Goal: Task Accomplishment & Management: Manage account settings

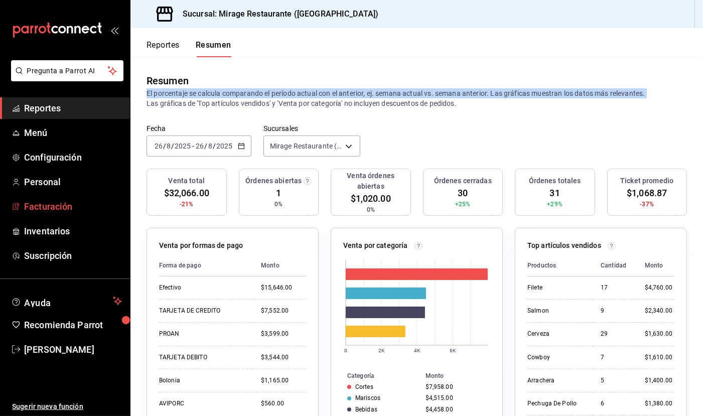
click at [52, 203] on span "Facturación" at bounding box center [73, 207] width 98 height 14
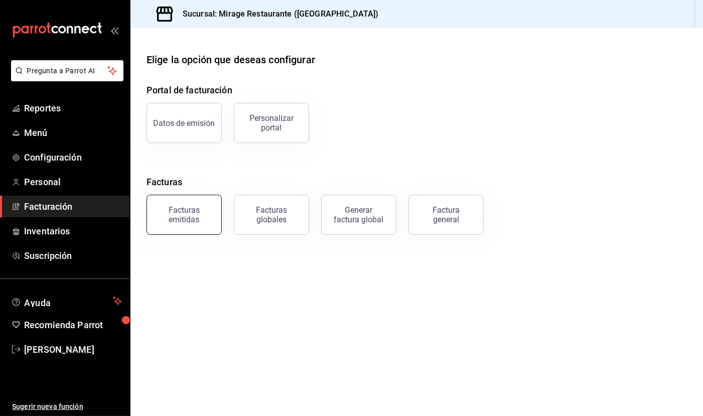
click at [202, 223] on button "Facturas emitidas" at bounding box center [184, 215] width 75 height 40
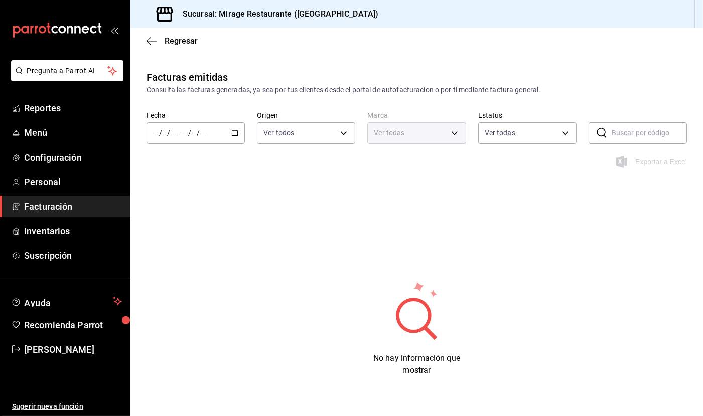
click at [234, 130] on \(Stroke\) "button" at bounding box center [235, 133] width 6 height 6
click at [191, 226] on span "Mes actual" at bounding box center [194, 231] width 78 height 11
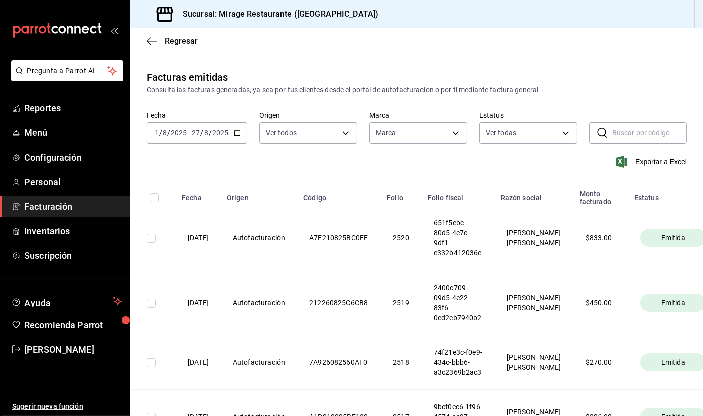
type input "fd44f9d9-2552-44ba-a783-b01c8222cad6"
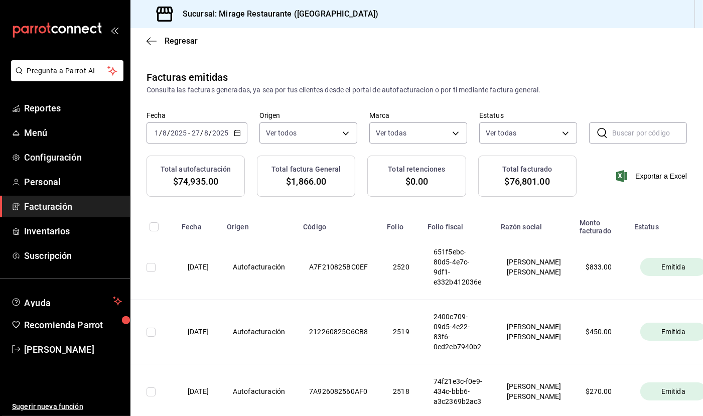
click at [204, 180] on span "$74,935.00" at bounding box center [195, 182] width 45 height 14
click at [199, 175] on span "$74,935.00" at bounding box center [195, 182] width 45 height 14
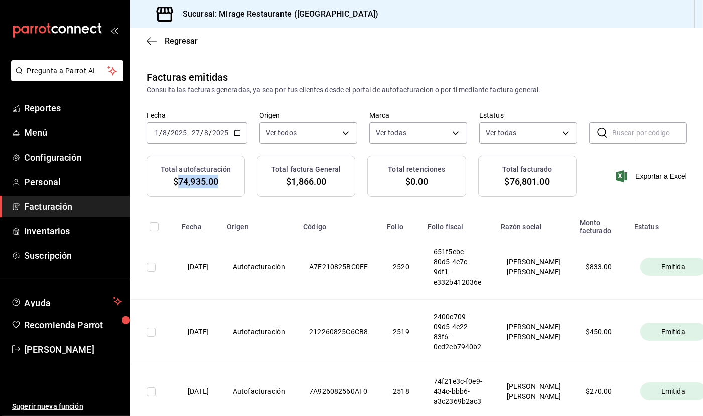
click at [199, 175] on span "$74,935.00" at bounding box center [195, 182] width 45 height 14
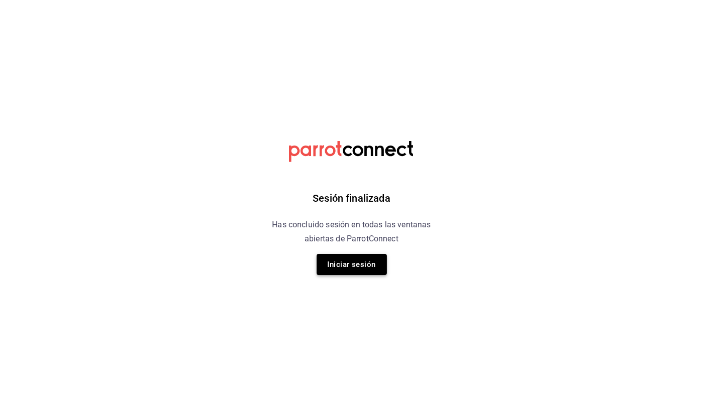
click at [349, 265] on button "Iniciar sesión" at bounding box center [352, 264] width 70 height 21
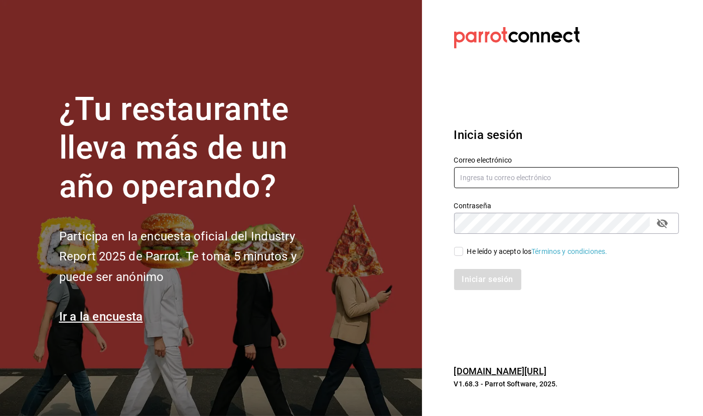
click at [505, 179] on input "text" at bounding box center [566, 177] width 225 height 21
type input "gallardomiguel@gmail.com"
click at [458, 250] on input "He leído y acepto los Términos y condiciones." at bounding box center [458, 251] width 9 height 9
checkbox input "true"
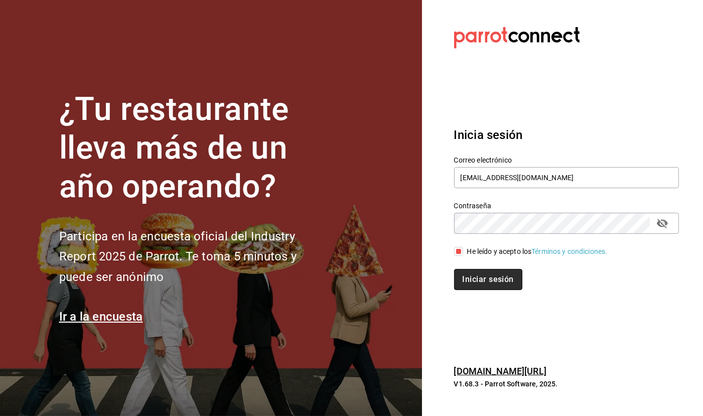
click at [477, 282] on button "Iniciar sesión" at bounding box center [488, 279] width 68 height 21
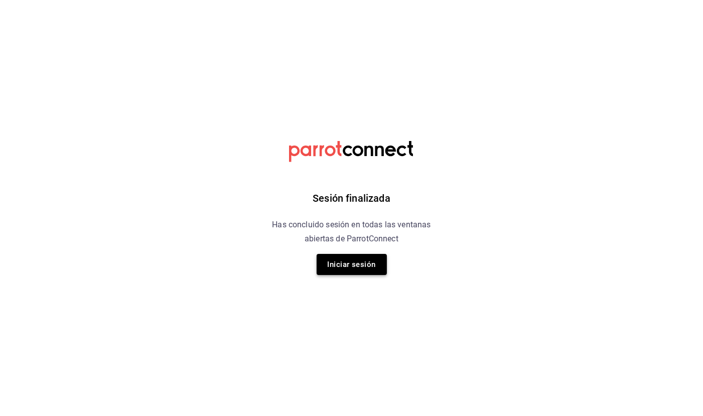
click at [357, 263] on button "Iniciar sesión" at bounding box center [352, 264] width 70 height 21
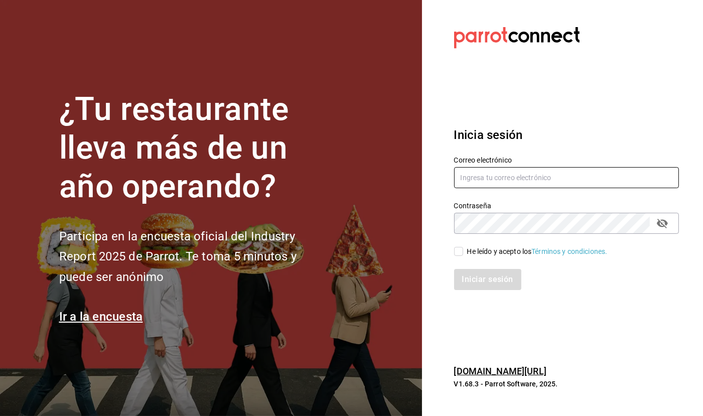
click at [505, 179] on input "text" at bounding box center [566, 177] width 225 height 21
type input "gallardomiguel@gmail.com"
click at [460, 249] on input "He leído y acepto los Términos y condiciones." at bounding box center [458, 251] width 9 height 9
checkbox input "true"
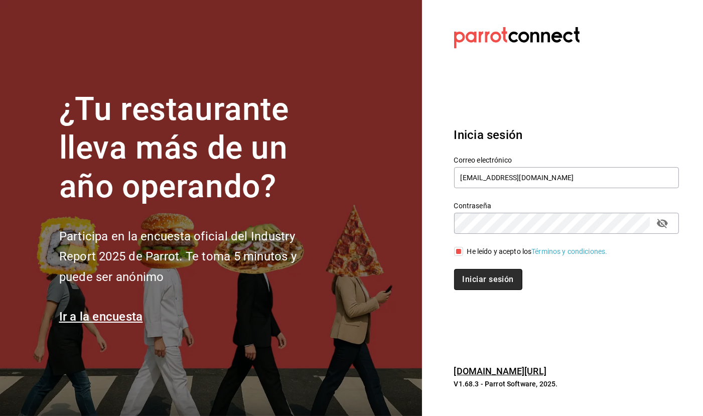
click at [495, 278] on button "Iniciar sesión" at bounding box center [488, 279] width 68 height 21
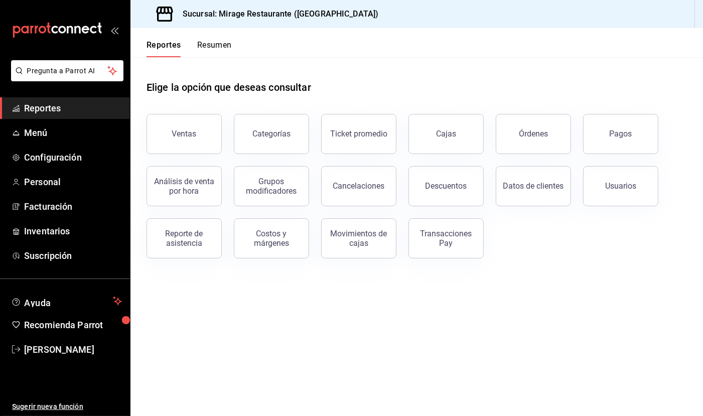
click at [227, 41] on button "Resumen" at bounding box center [214, 48] width 35 height 17
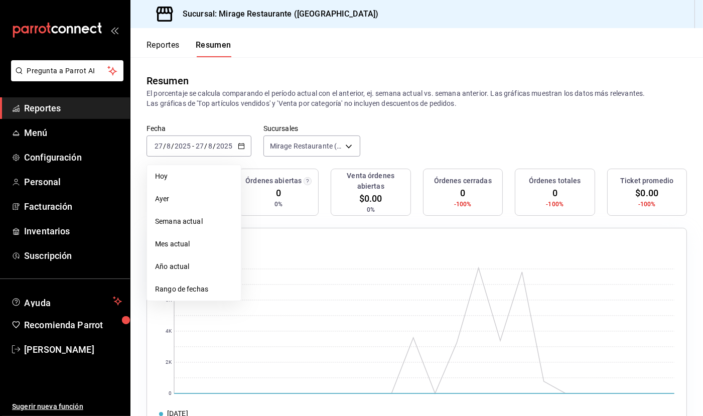
click at [249, 114] on div "Resumen El porcentaje se calcula comparando el período actual con el anterior, …" at bounding box center [416, 90] width 572 height 67
click at [169, 45] on button "Reportes" at bounding box center [163, 48] width 33 height 17
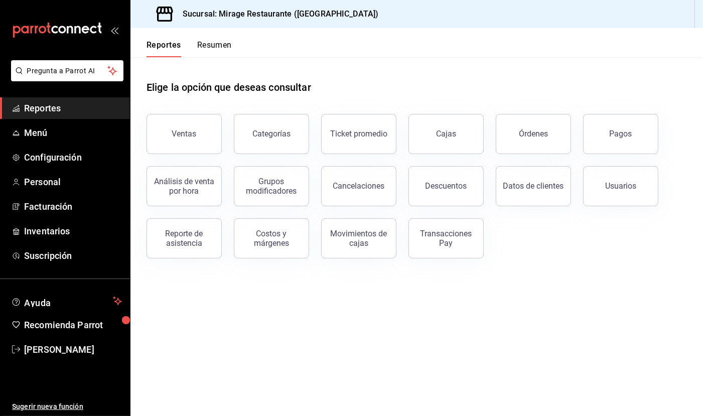
click at [218, 44] on button "Resumen" at bounding box center [214, 48] width 35 height 17
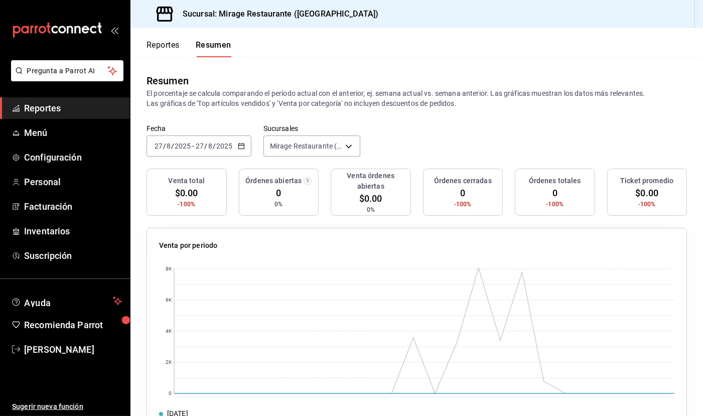
click at [383, 131] on div "Fecha [DATE] [DATE] - [DATE] [DATE] Sucursales Mirage Restaurante ([GEOGRAPHIC_…" at bounding box center [416, 146] width 572 height 44
click at [382, 101] on p "El porcentaje se calcula comparando el período actual con el anterior, ej. sema…" at bounding box center [417, 98] width 540 height 20
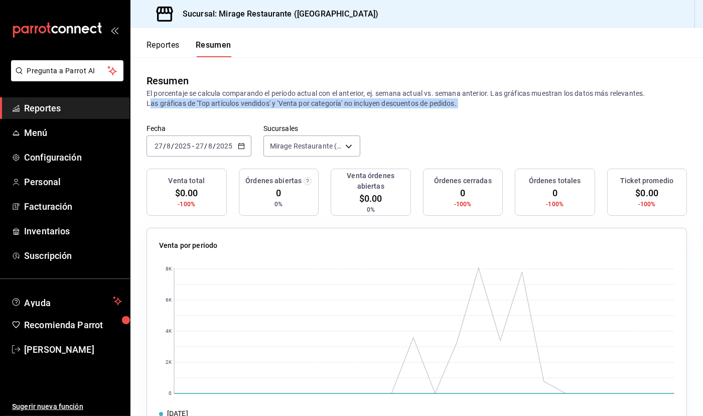
click at [425, 91] on p "El porcentaje se calcula comparando el período actual con el anterior, ej. sema…" at bounding box center [417, 98] width 540 height 20
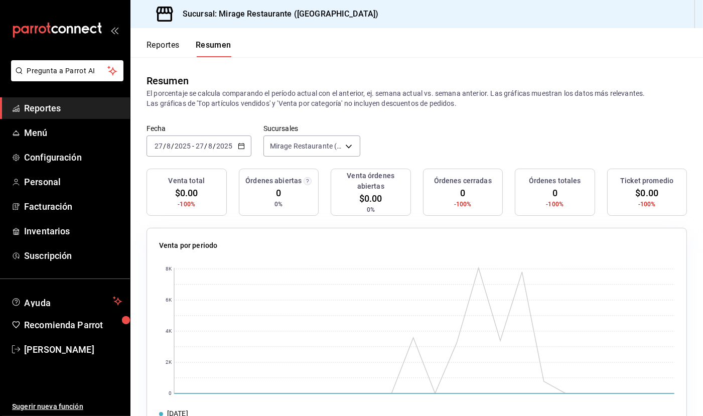
click at [425, 91] on p "El porcentaje se calcula comparando el período actual con el anterior, ej. sema…" at bounding box center [417, 98] width 540 height 20
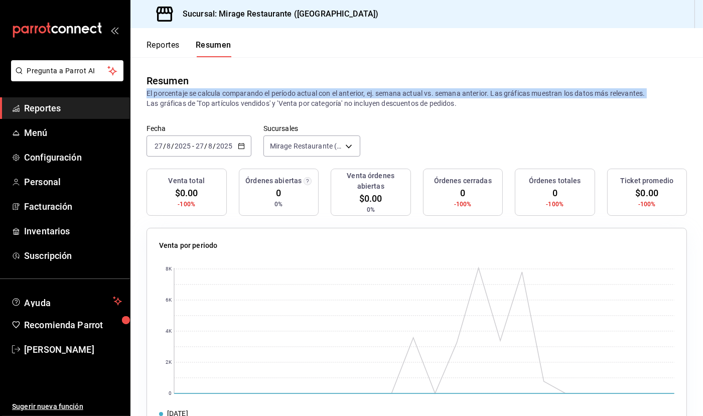
click at [549, 96] on p "El porcentaje se calcula comparando el período actual con el anterior, ej. sema…" at bounding box center [417, 98] width 540 height 20
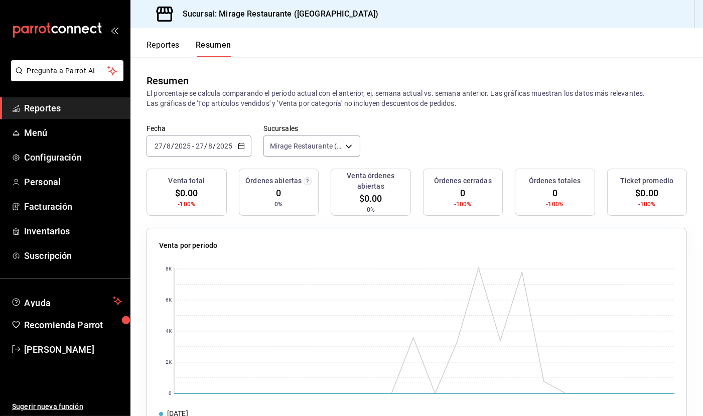
click at [549, 96] on p "El porcentaje se calcula comparando el período actual con el anterior, ej. sema…" at bounding box center [417, 98] width 540 height 20
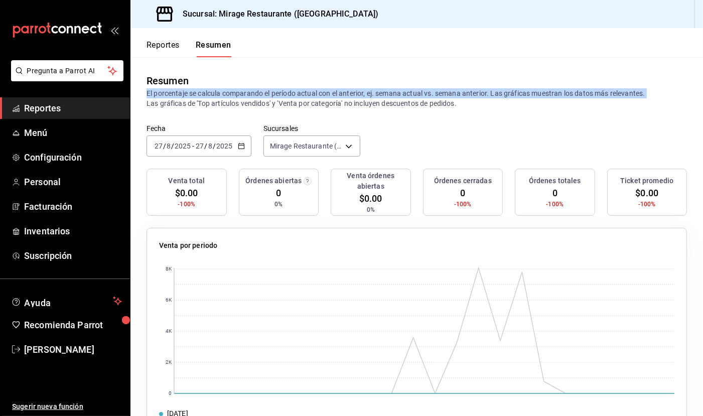
click at [279, 91] on p "El porcentaje se calcula comparando el período actual con el anterior, ej. sema…" at bounding box center [417, 98] width 540 height 20
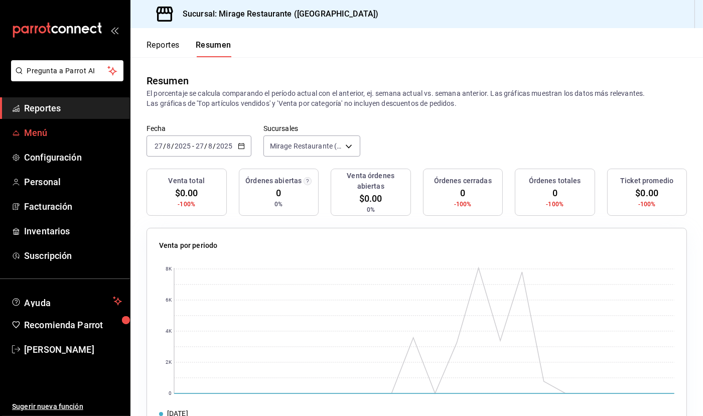
click at [56, 127] on span "Menú" at bounding box center [73, 133] width 98 height 14
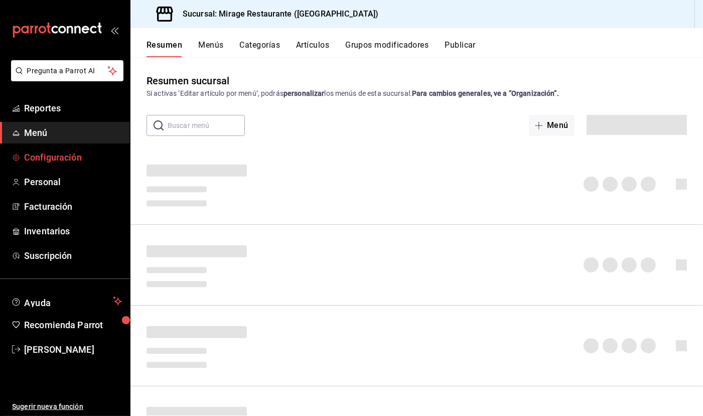
click at [69, 153] on span "Configuración" at bounding box center [73, 158] width 98 height 14
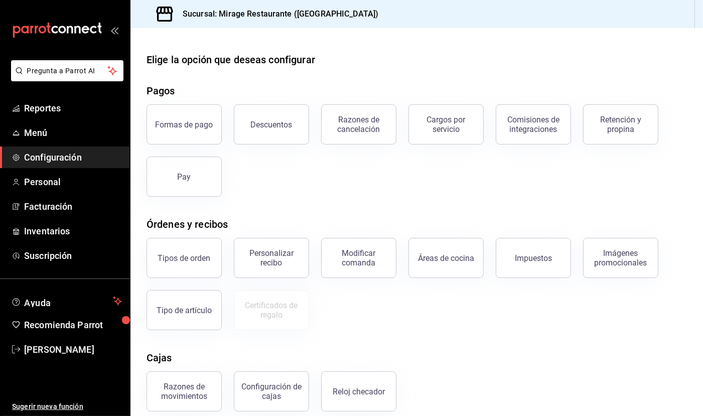
click at [63, 156] on span "Configuración" at bounding box center [73, 158] width 98 height 14
click at [64, 153] on span "Configuración" at bounding box center [73, 158] width 98 height 14
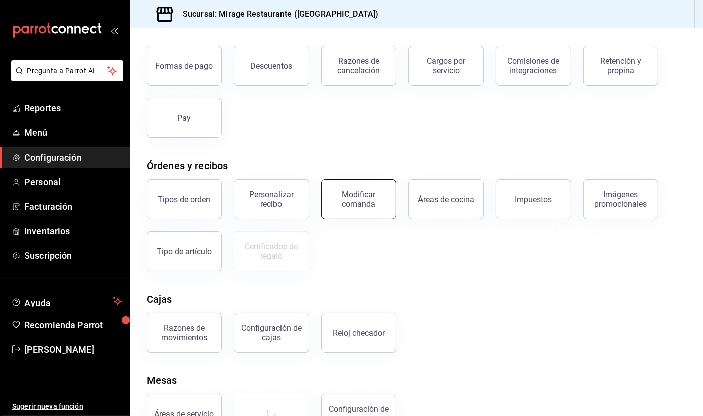
click at [350, 197] on div "Modificar comanda" at bounding box center [359, 199] width 62 height 19
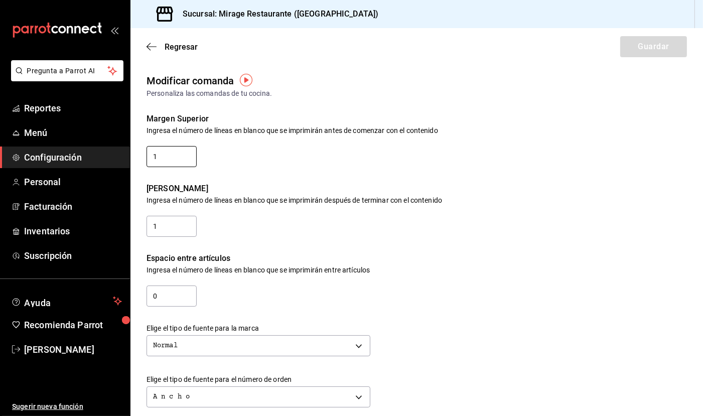
click at [178, 158] on input "1" at bounding box center [172, 156] width 50 height 21
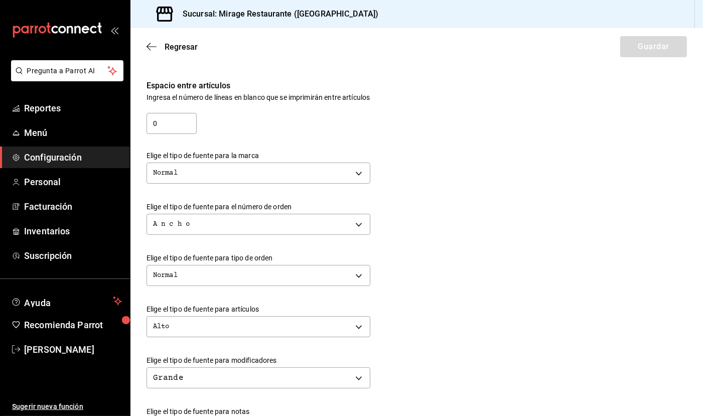
scroll to position [179, 0]
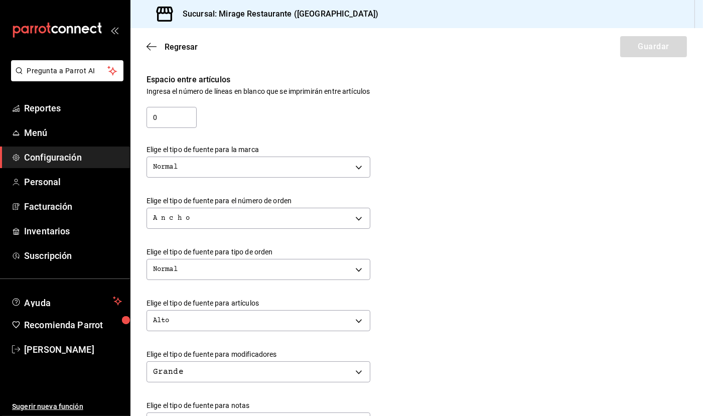
click at [440, 261] on div "Normal NORMAL" at bounding box center [417, 268] width 540 height 27
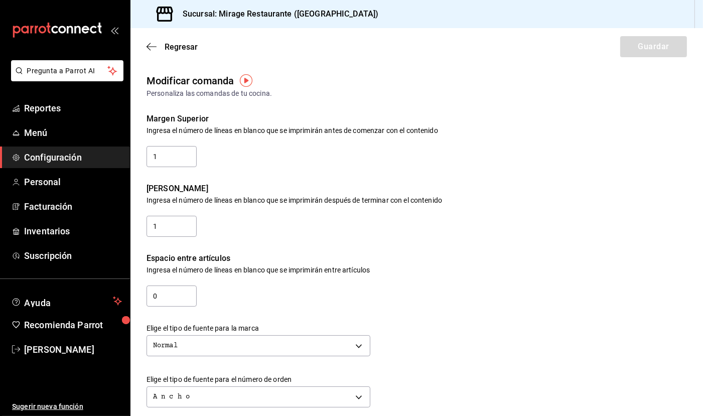
scroll to position [0, 0]
click at [291, 130] on div "Ingresa el número de líneas en blanco que se imprimirán antes de comenzar con e…" at bounding box center [417, 130] width 540 height 7
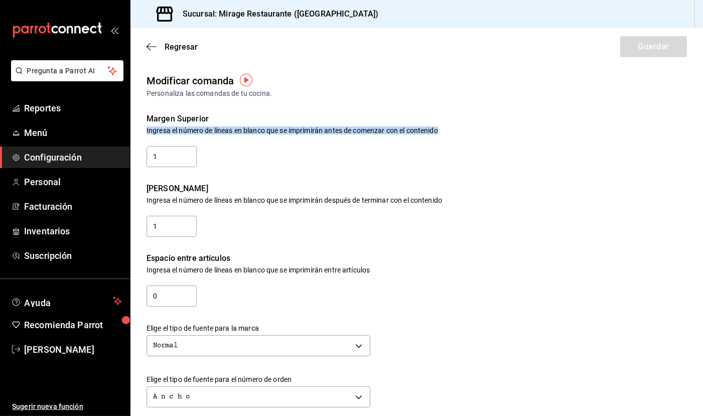
click at [313, 197] on div "Ingresa el número de líneas en blanco que se imprimirán después de terminar con…" at bounding box center [417, 200] width 540 height 7
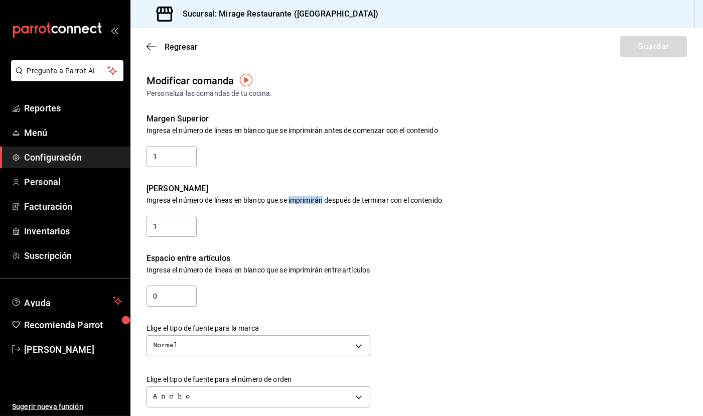
click at [313, 197] on div "Ingresa el número de líneas en blanco que se imprimirán después de terminar con…" at bounding box center [417, 200] width 540 height 7
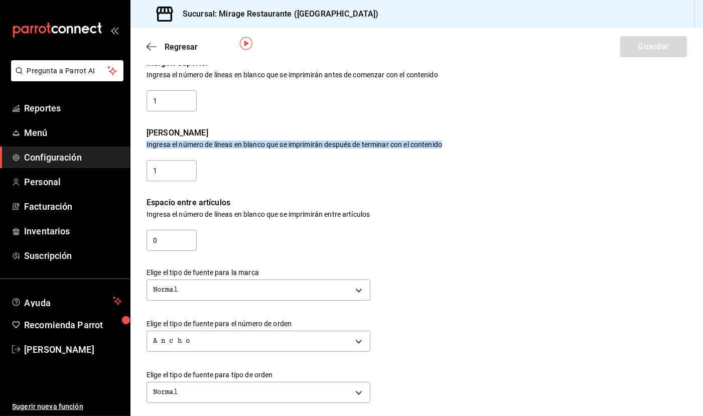
scroll to position [24, 0]
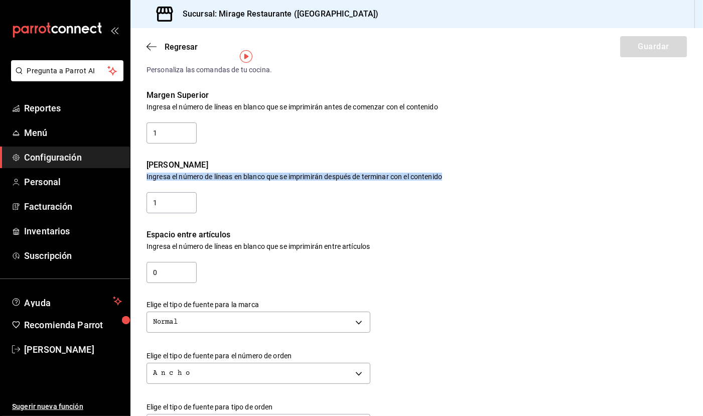
click at [427, 175] on div "Ingresa el número de líneas en blanco que se imprimirán después de terminar con…" at bounding box center [417, 176] width 540 height 7
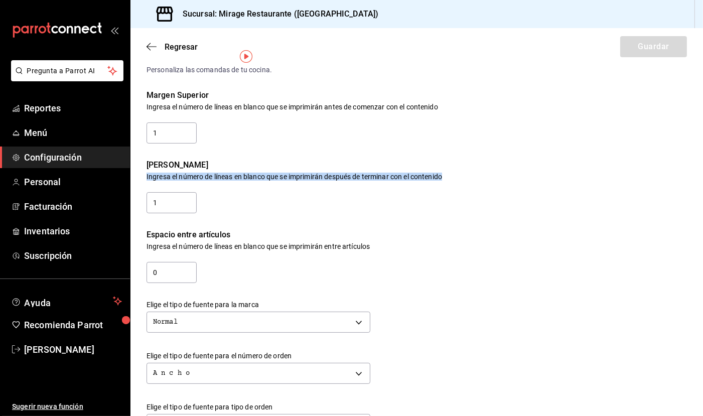
click at [427, 175] on div "Ingresa el número de líneas en blanco que se imprimirán después de terminar con…" at bounding box center [417, 176] width 540 height 7
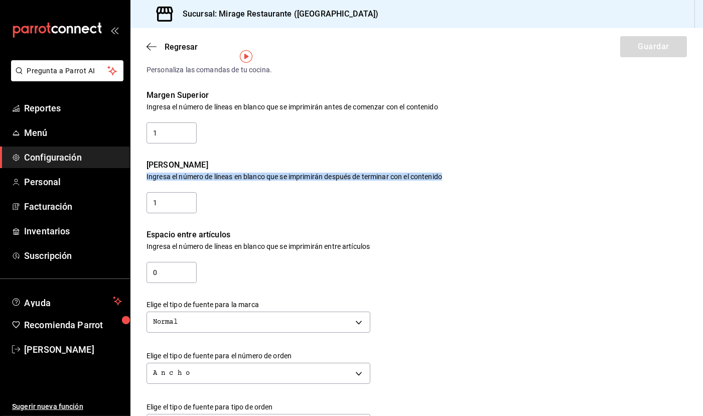
click at [430, 175] on div "Ingresa el número de líneas en blanco que se imprimirán después de terminar con…" at bounding box center [417, 176] width 540 height 7
click at [429, 173] on div "Ingresa el número de líneas en blanco que se imprimirán después de terminar con…" at bounding box center [417, 176] width 540 height 7
click at [432, 175] on div "Ingresa el número de líneas en blanco que se imprimirán después de terminar con…" at bounding box center [417, 176] width 540 height 7
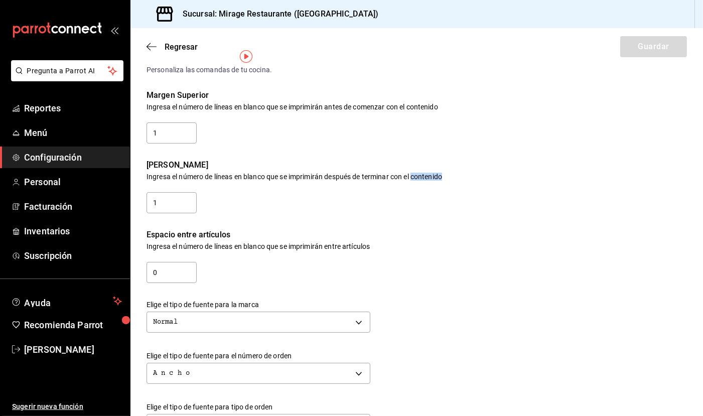
click at [432, 175] on div "Ingresa el número de líneas en blanco que se imprimirán después de terminar con…" at bounding box center [417, 176] width 540 height 7
click at [367, 175] on div "Ingresa el número de líneas en blanco que se imprimirán después de terminar con…" at bounding box center [417, 176] width 540 height 7
click at [362, 243] on div "Ingresa el número de líneas en blanco que se imprimirán entre artículos" at bounding box center [417, 246] width 540 height 7
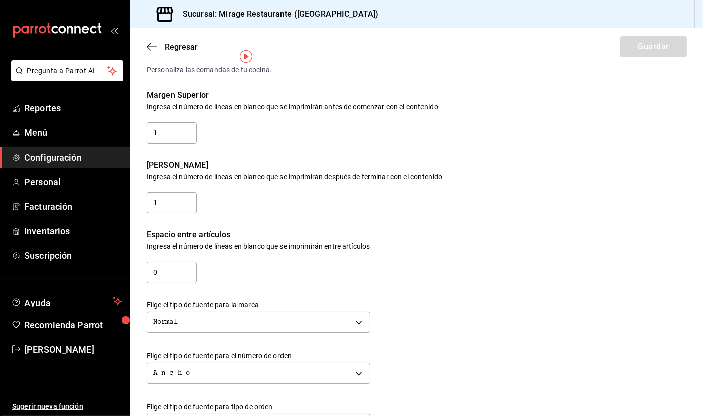
click at [362, 243] on div "Ingresa el número de líneas en blanco que se imprimirán entre artículos" at bounding box center [417, 246] width 540 height 7
click at [367, 243] on div "Ingresa el número de líneas en blanco que se imprimirán entre artículos" at bounding box center [417, 246] width 540 height 7
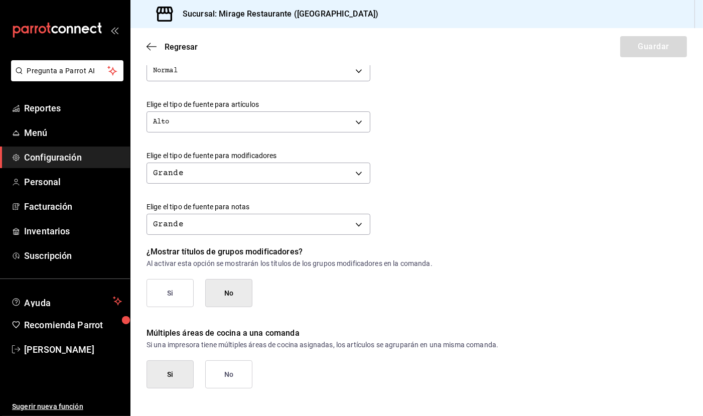
scroll to position [377, 0]
click at [419, 260] on p "Al activar esta opción se mostrarán los títulos de los grupos modificadores en …" at bounding box center [417, 263] width 540 height 7
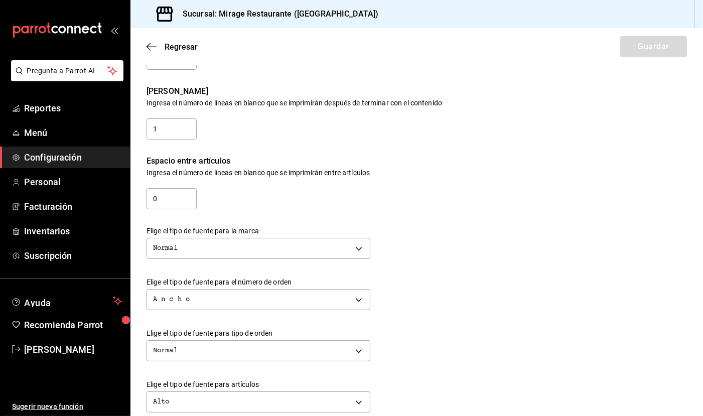
scroll to position [93, 0]
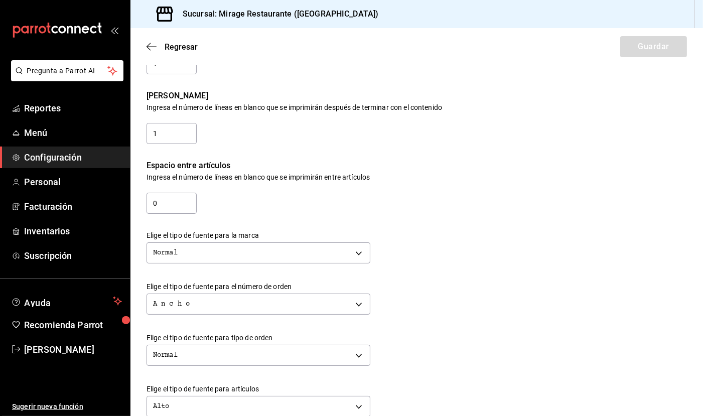
click at [390, 104] on div "Ingresa el número de líneas en blanco que se imprimirán después de terminar con…" at bounding box center [417, 107] width 540 height 7
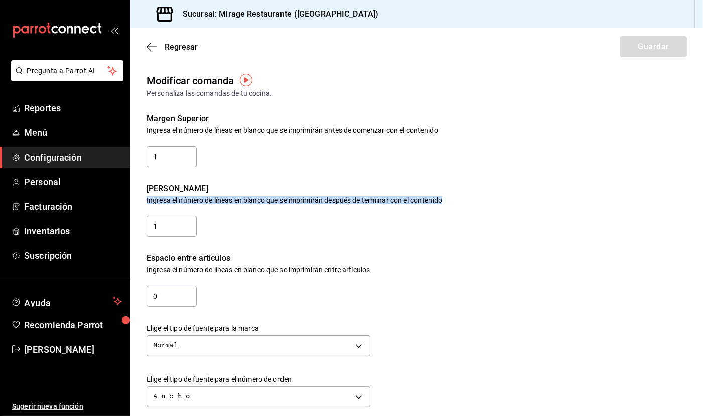
scroll to position [0, 0]
click at [377, 127] on div "Ingresa el número de líneas en blanco que se imprimirán antes de comenzar con e…" at bounding box center [417, 130] width 540 height 7
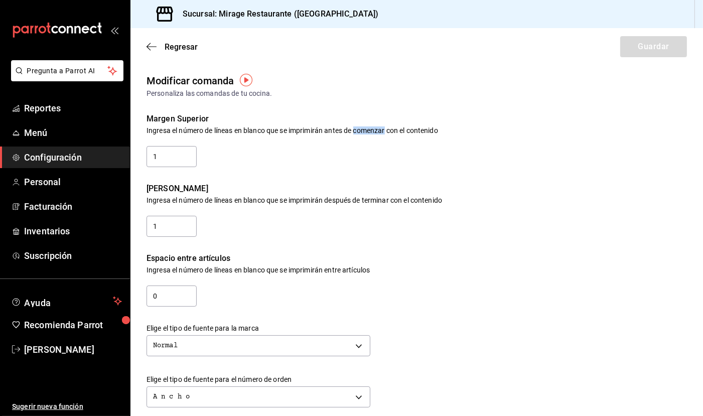
click at [377, 127] on div "Ingresa el número de líneas en blanco que se imprimirán antes de comenzar con e…" at bounding box center [417, 130] width 540 height 7
click at [413, 131] on div "Ingresa el número de líneas en blanco que se imprimirán antes de comenzar con e…" at bounding box center [417, 130] width 540 height 7
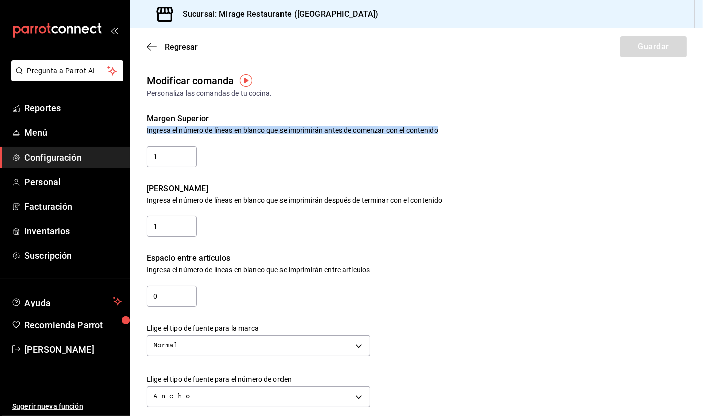
click at [426, 199] on div "Ingresa el número de líneas en blanco que se imprimirán después de terminar con…" at bounding box center [417, 200] width 540 height 7
